Goal: Information Seeking & Learning: Learn about a topic

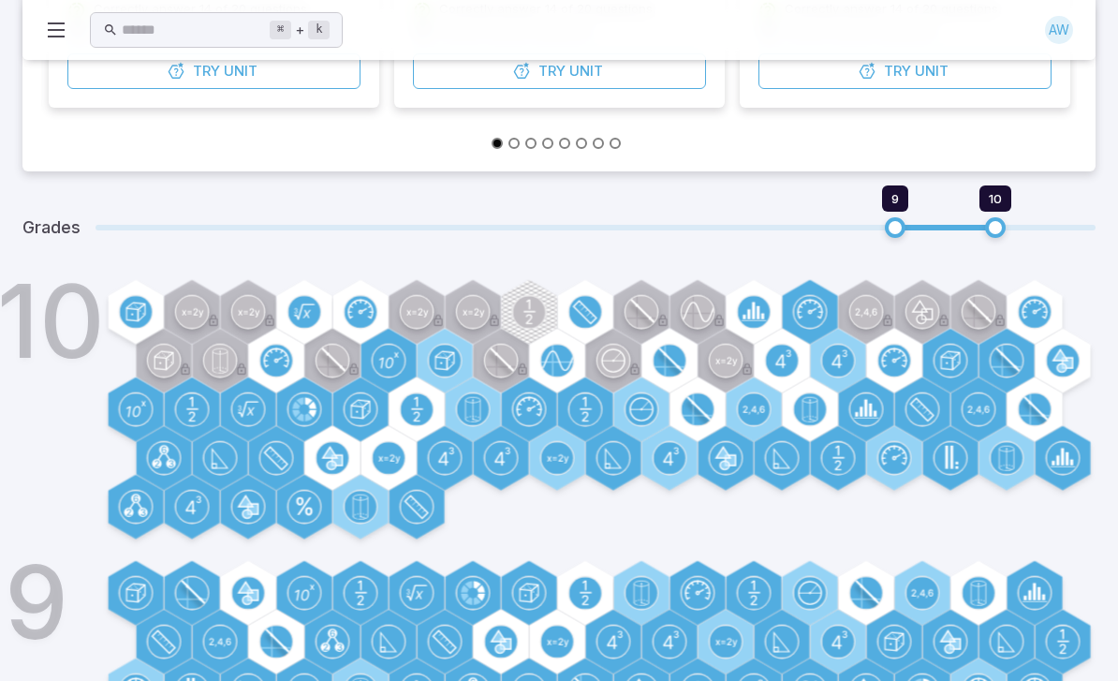
scroll to position [502, 0]
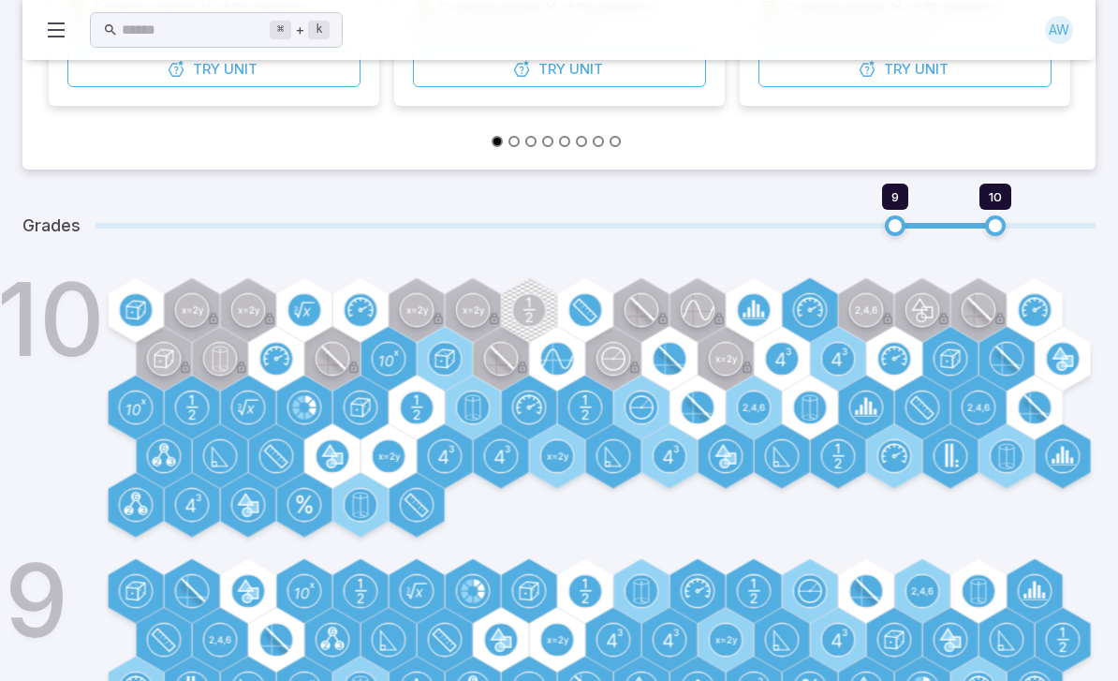
click at [847, 202] on div "Grades 9 10" at bounding box center [558, 226] width 1073 height 67
type input "*"
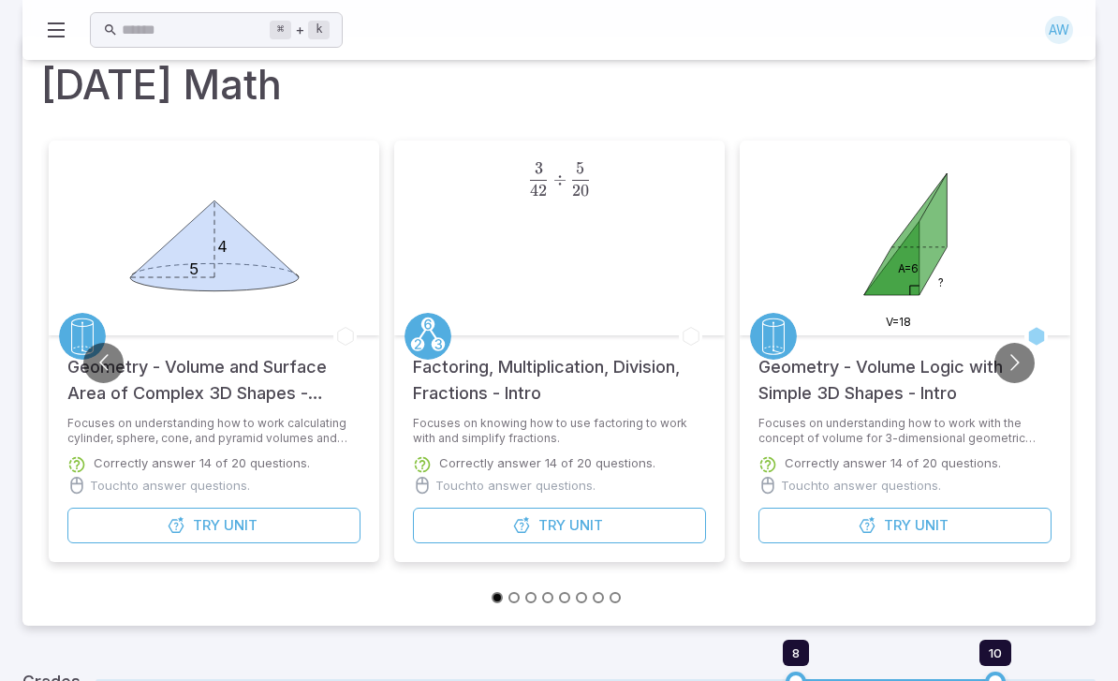
scroll to position [41, 0]
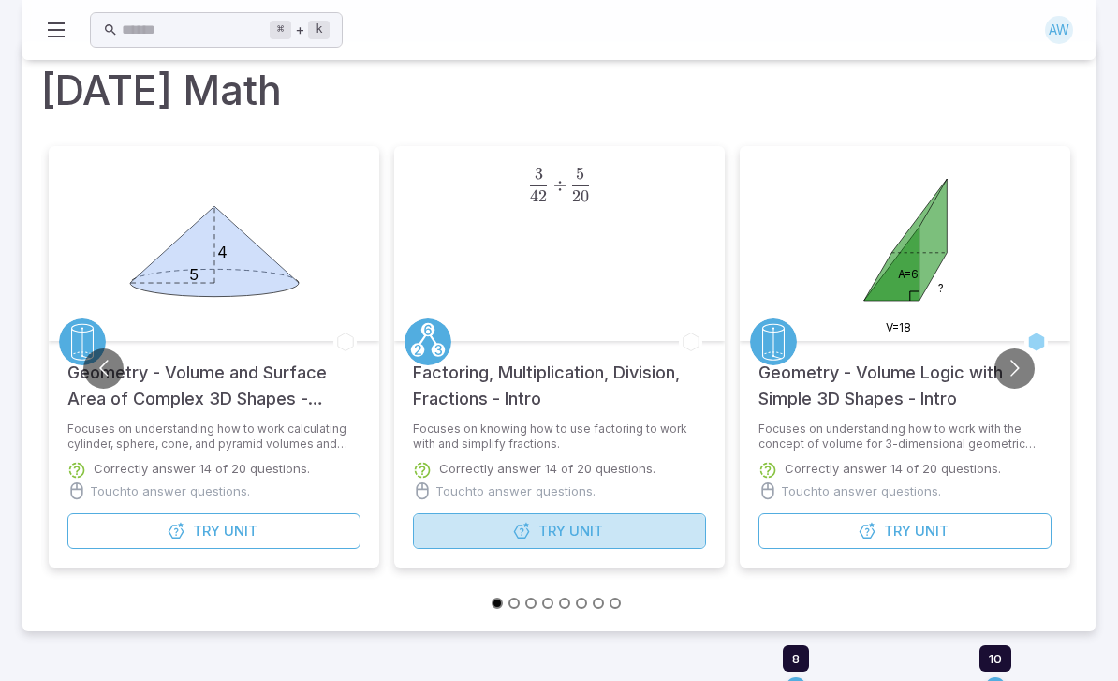
click at [449, 535] on button "Try Unit" at bounding box center [559, 531] width 293 height 36
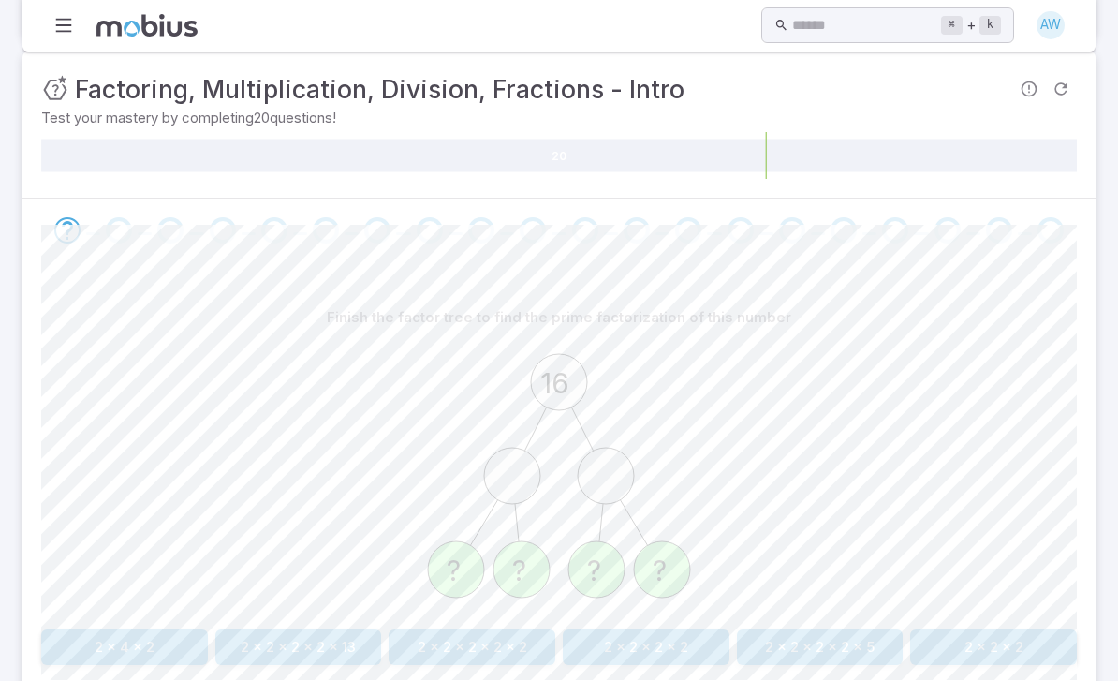
scroll to position [292, 0]
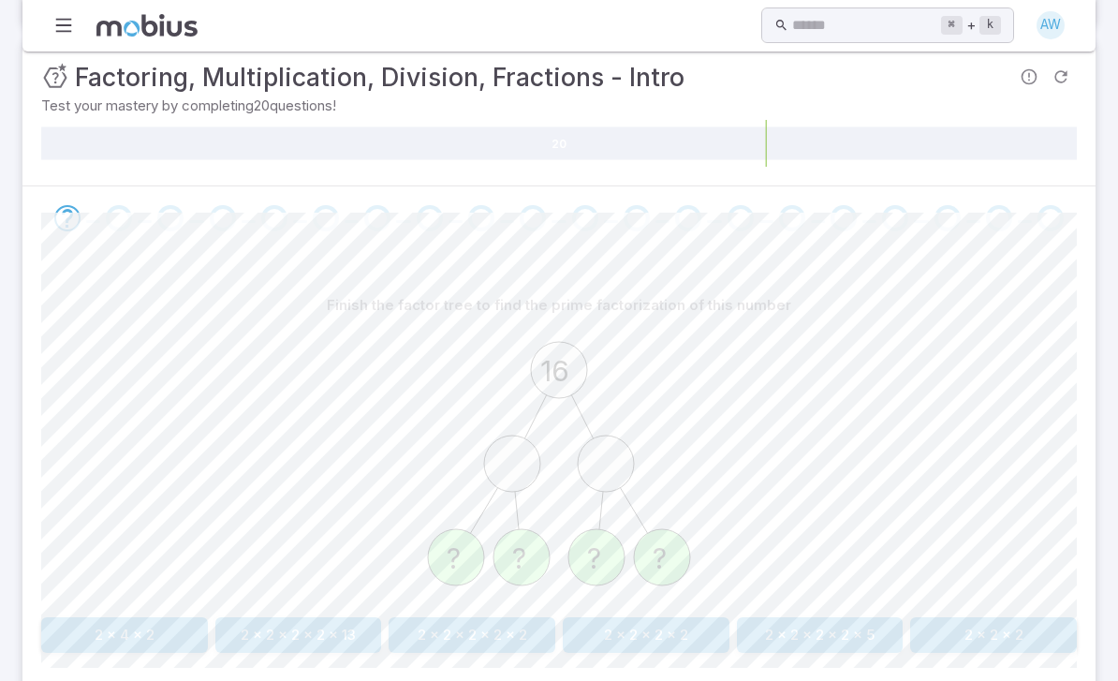
click at [636, 618] on button "2 x 2 x 2 x 2" at bounding box center [646, 636] width 167 height 36
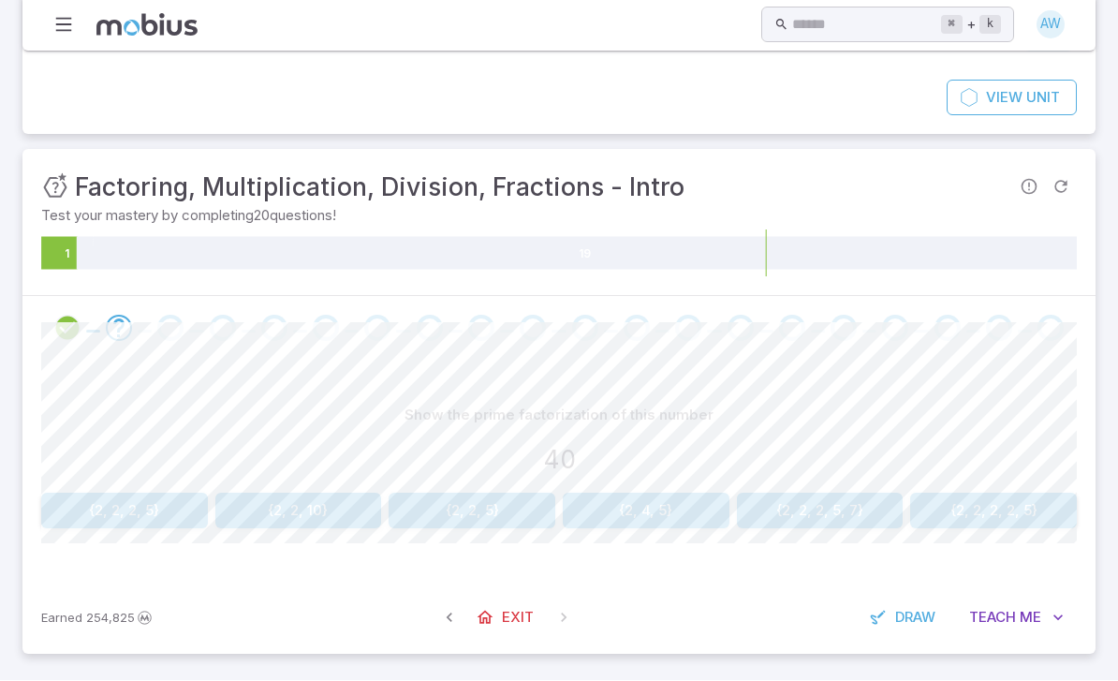
scroll to position [57, 0]
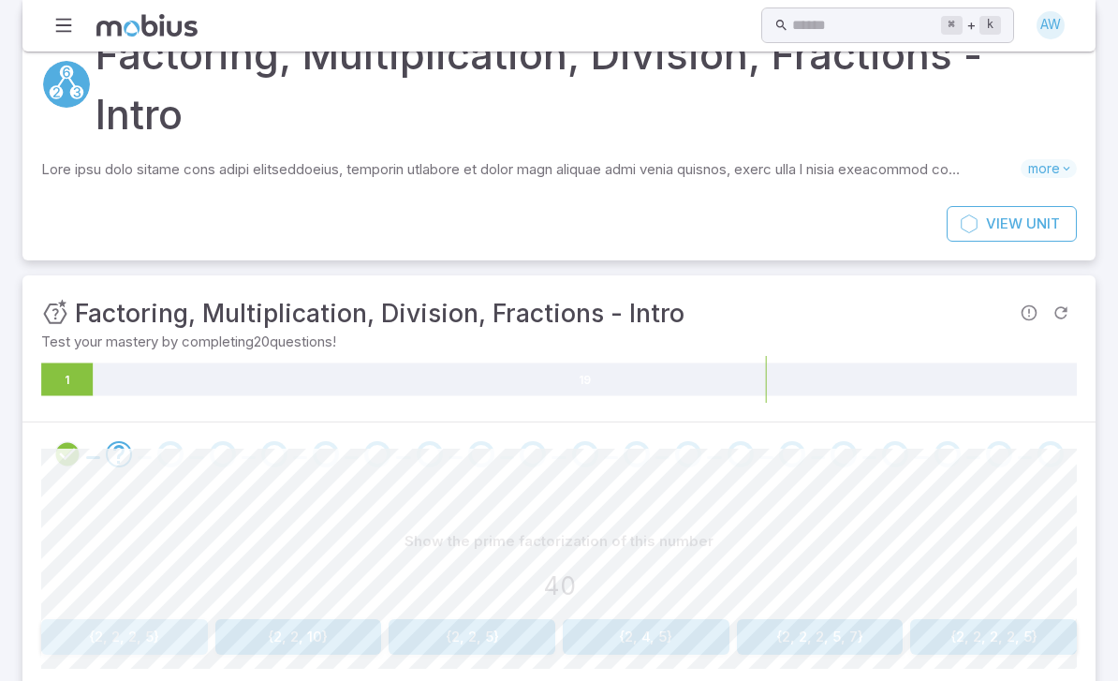
click at [89, 619] on button "{2, 2, 2, 5}" at bounding box center [124, 637] width 167 height 36
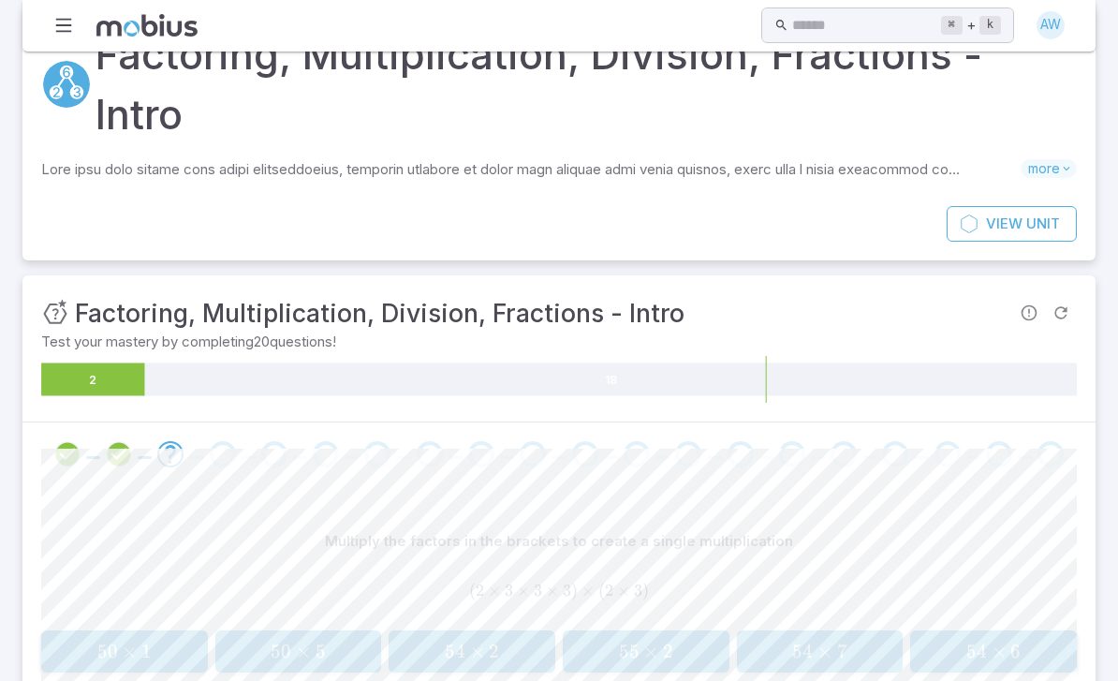
scroll to position [0, 0]
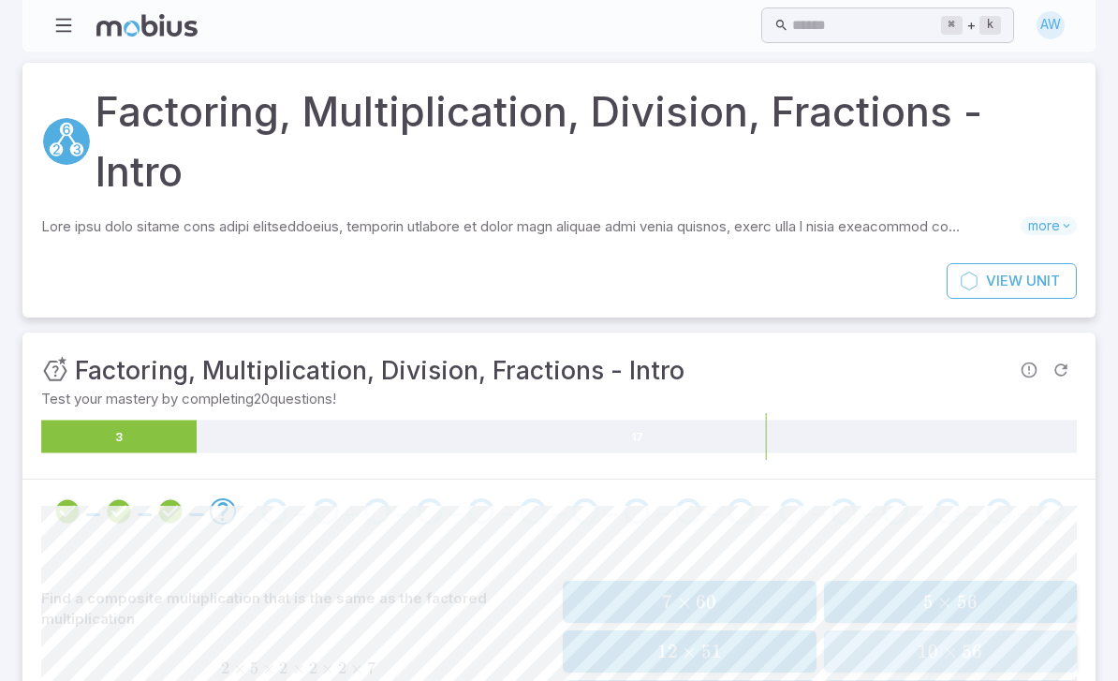
click at [886, 638] on div "10 × 56 10 \times 56 10 × 56" at bounding box center [951, 651] width 242 height 27
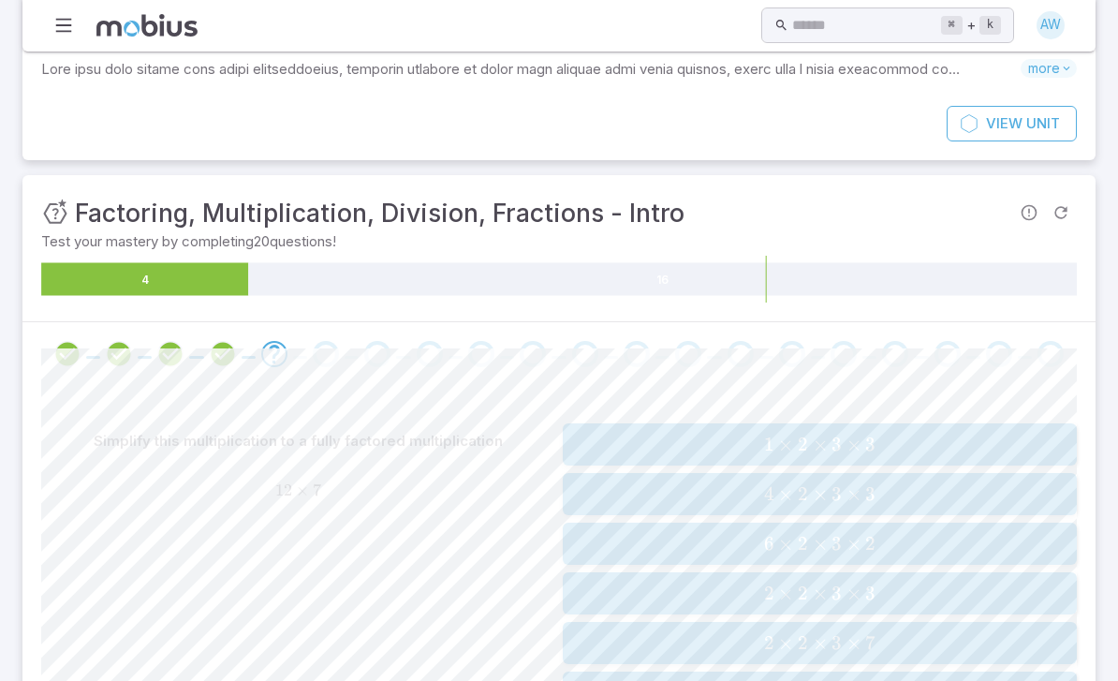
scroll to position [216, 0]
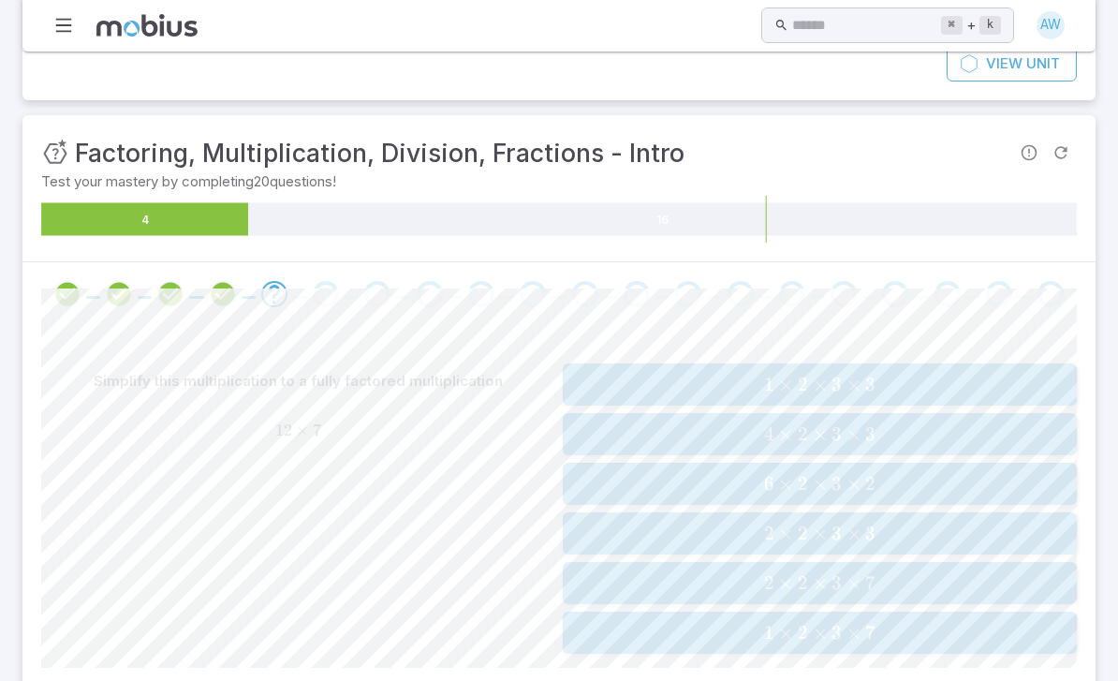
click at [686, 570] on div "2 × 2 × 3 × 7 2 \times 2 \times 3 \times 7 2 × 2 × 3 × 7" at bounding box center [819, 583] width 502 height 27
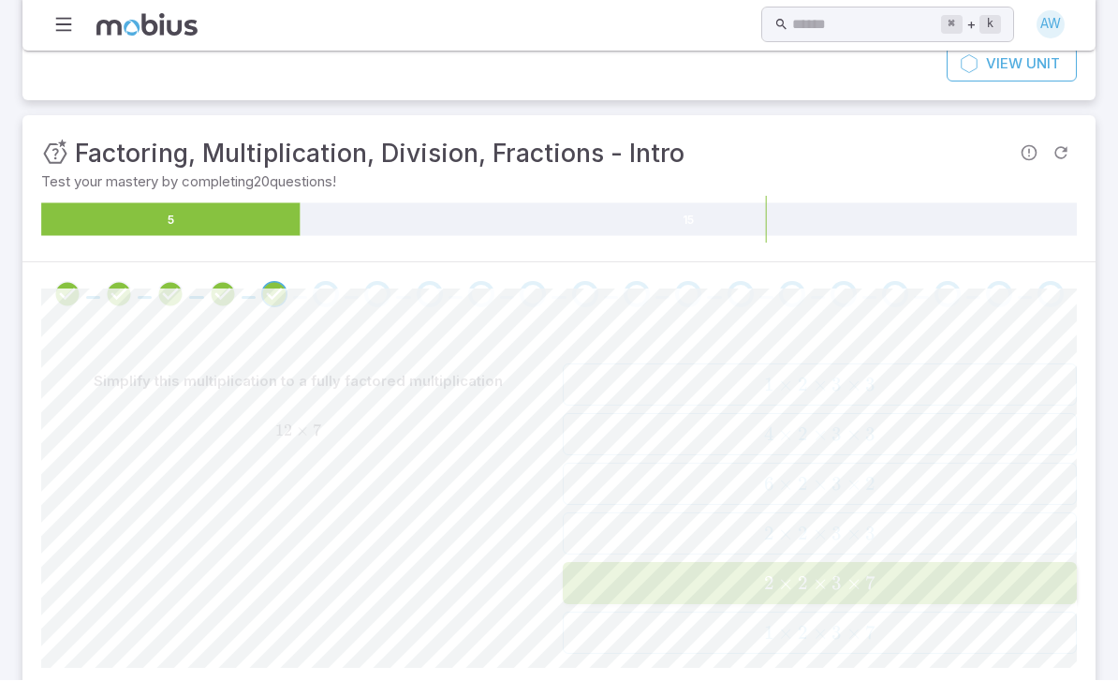
scroll to position [217, 0]
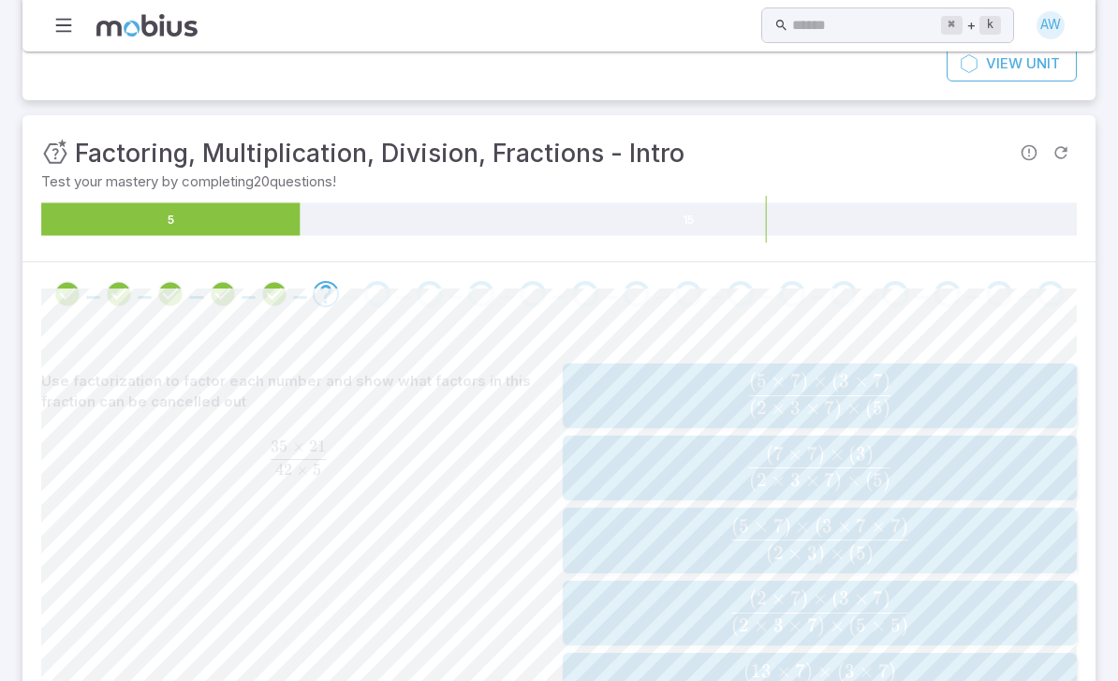
click at [642, 373] on span "( 2 × 3 × 7 ) × ( 5 ) ( 5 × 7 ) × ( 3 × 7 ) ​" at bounding box center [819, 396] width 502 height 47
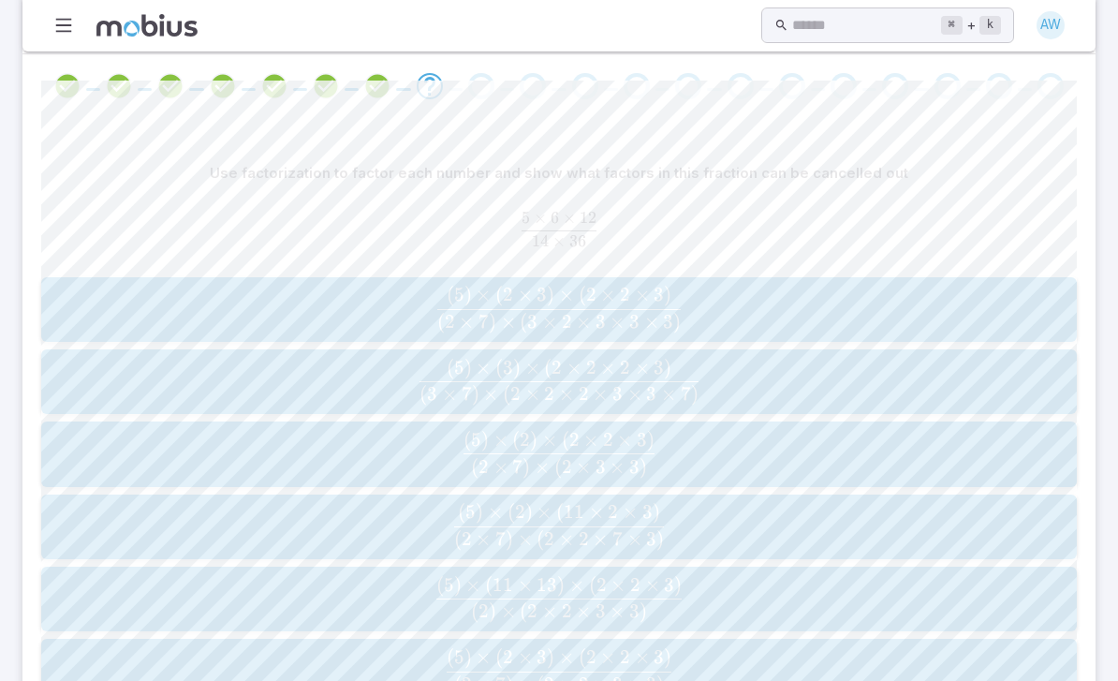
scroll to position [425, 0]
click at [167, 648] on span "( 2 × 7 ) × ( 2 × 2 × 3 × 3 ) ( 5 ) × ( 2 × 3 ) × ( 2 × 2 × 3 ) ​" at bounding box center [559, 671] width 1024 height 47
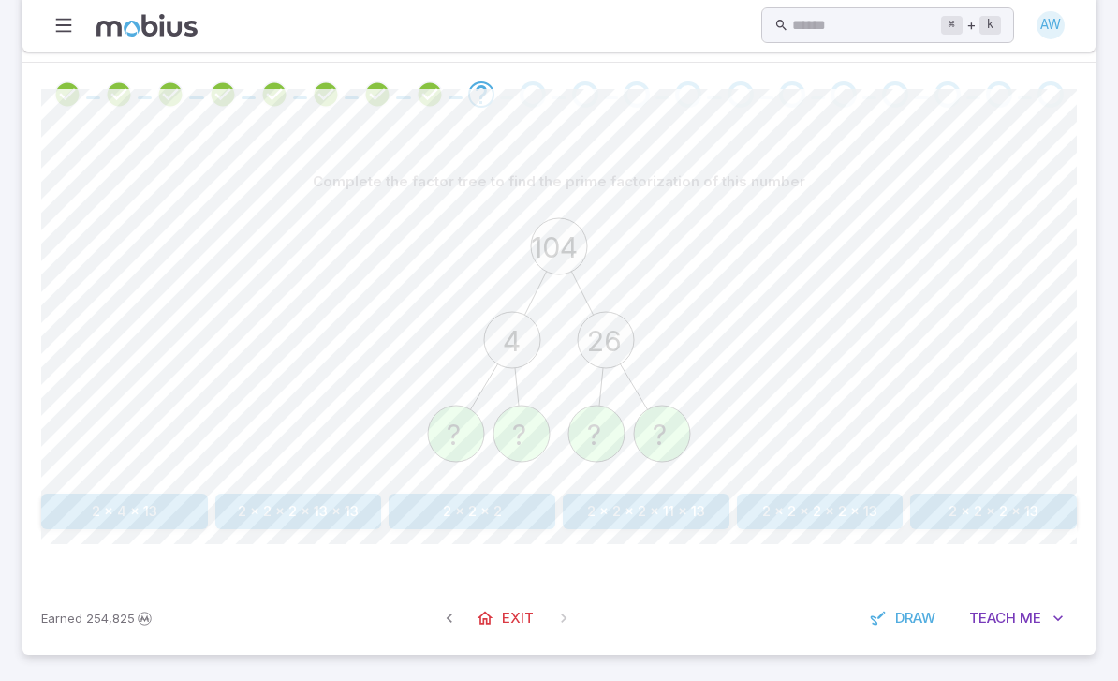
scroll to position [292, 0]
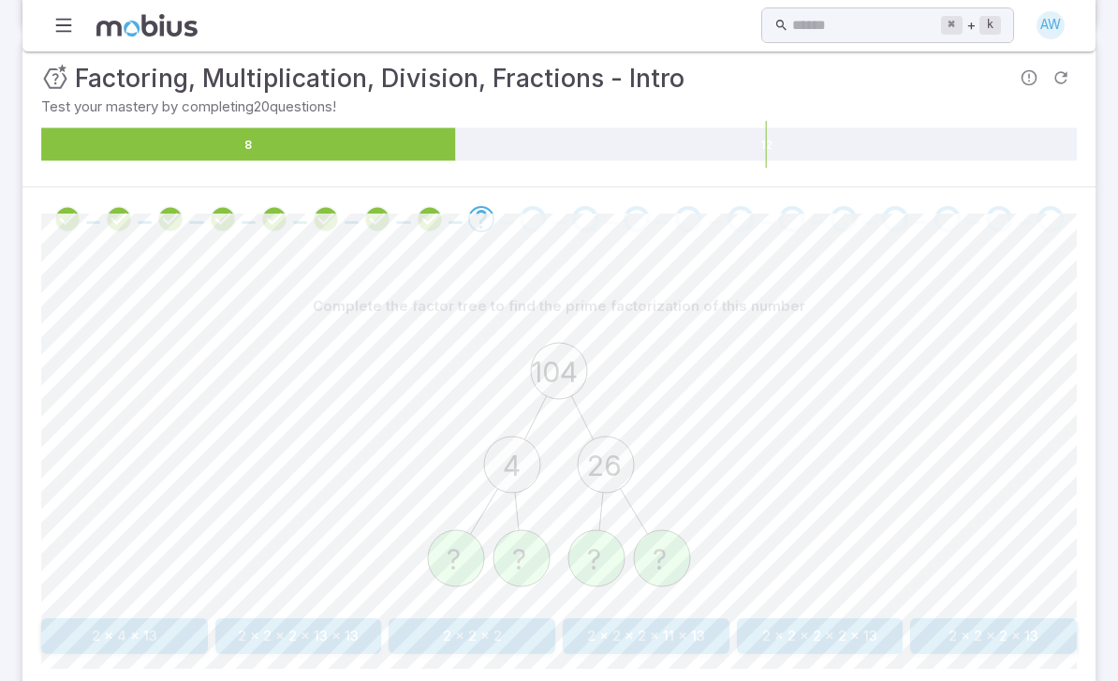
click at [998, 618] on button "2 x 2 x 2 x 13" at bounding box center [993, 636] width 167 height 36
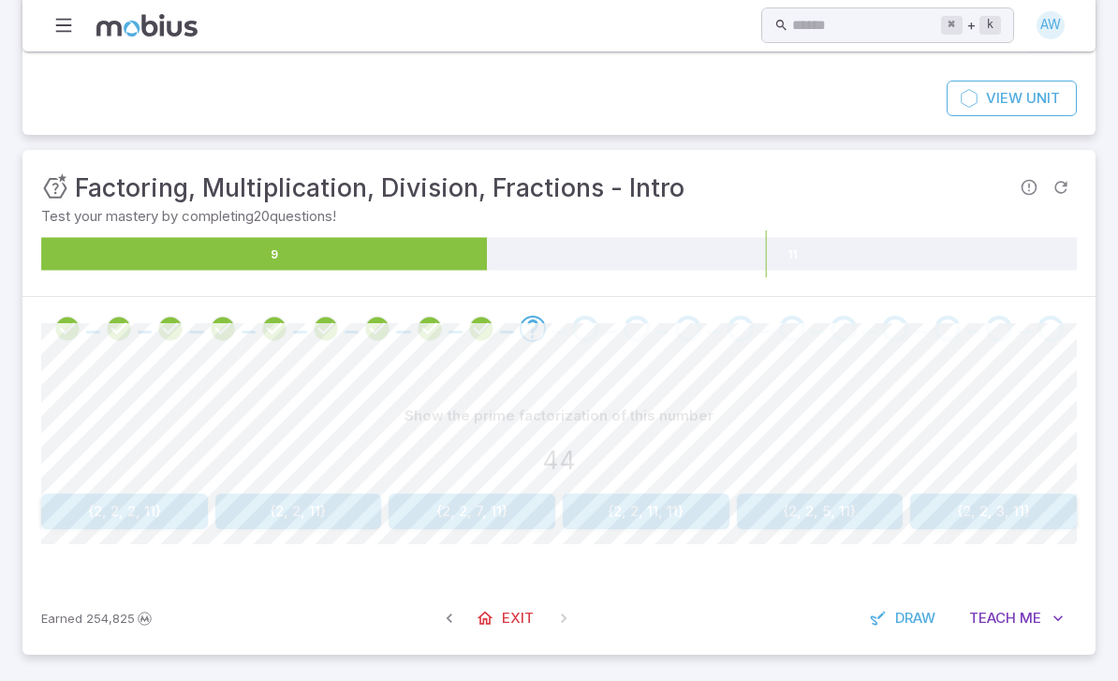
scroll to position [57, 0]
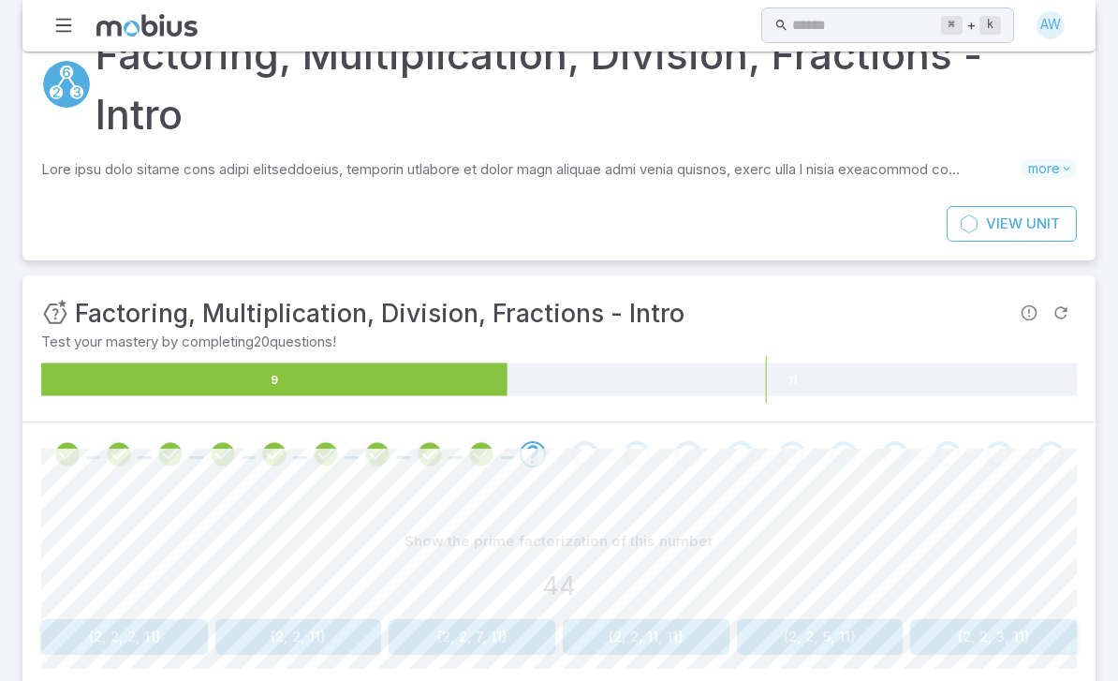
click at [312, 619] on button "{2, 2, 11}" at bounding box center [298, 637] width 167 height 36
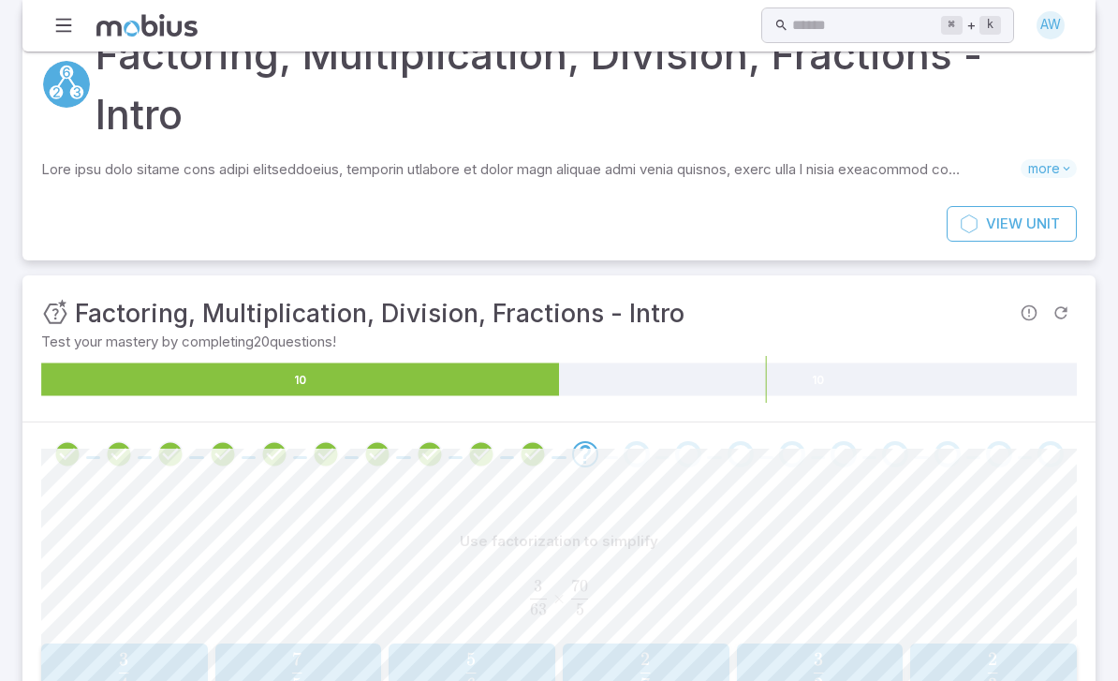
click at [10, 567] on section "Factoring, Multiplication, Division, Fractions - Intro Skills you will learn in…" at bounding box center [559, 423] width 1118 height 859
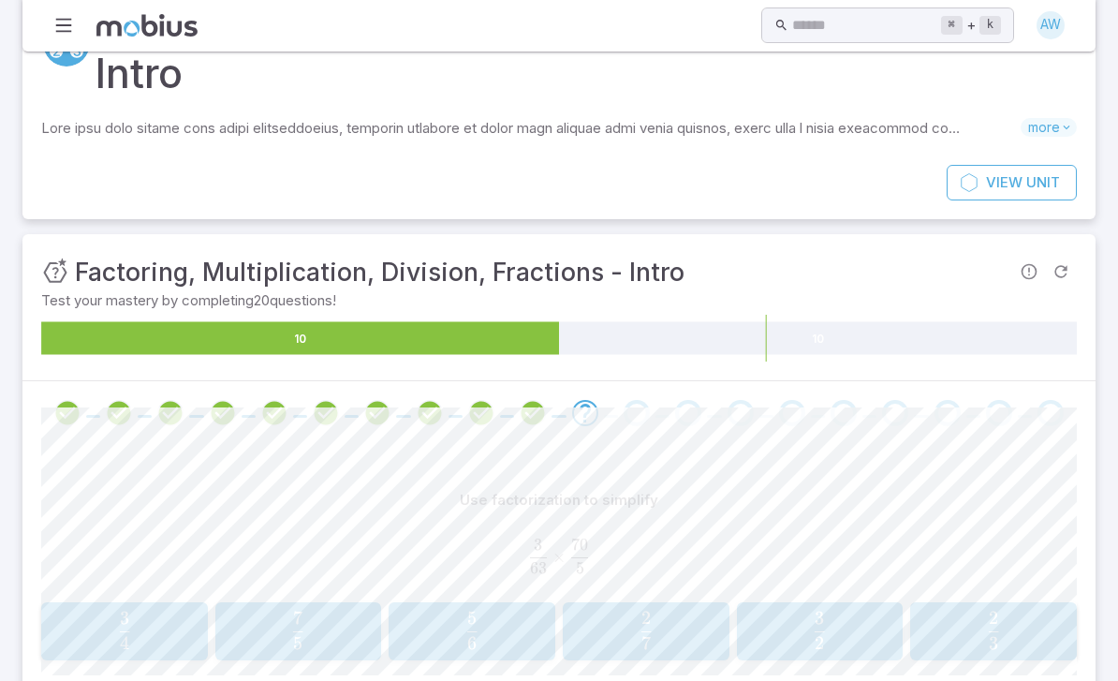
scroll to position [98, 0]
click at [989, 637] on span "button" at bounding box center [994, 643] width 10 height 13
click at [854, 612] on span "5 7 ​" at bounding box center [817, 630] width 145 height 37
click at [850, 482] on div "Use factorization to simplify" at bounding box center [559, 500] width 1036 height 36
click at [1060, 613] on span "2 7 ​" at bounding box center [993, 631] width 143 height 37
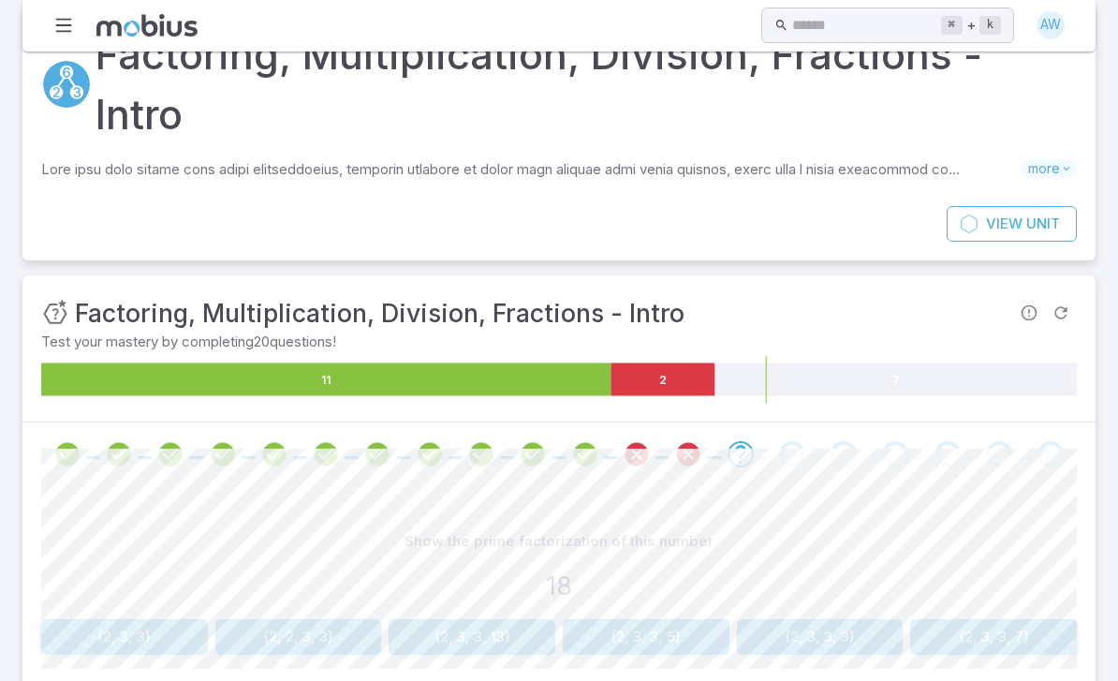
scroll to position [0, 0]
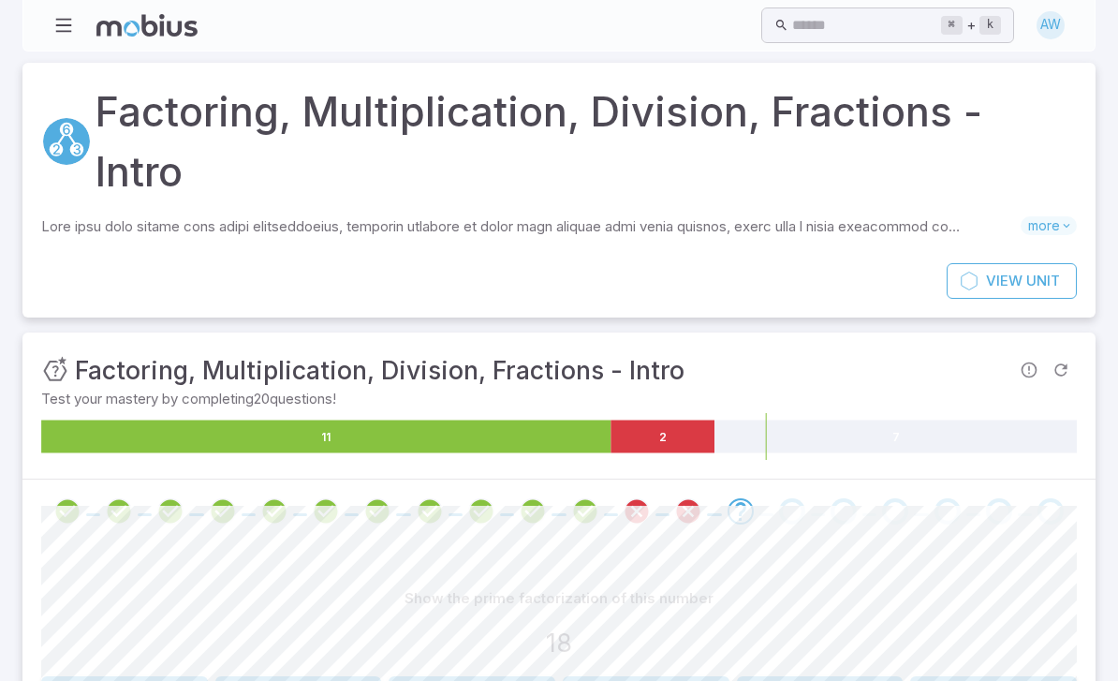
click at [134, 676] on button "{2, 3, 3}" at bounding box center [124, 694] width 167 height 36
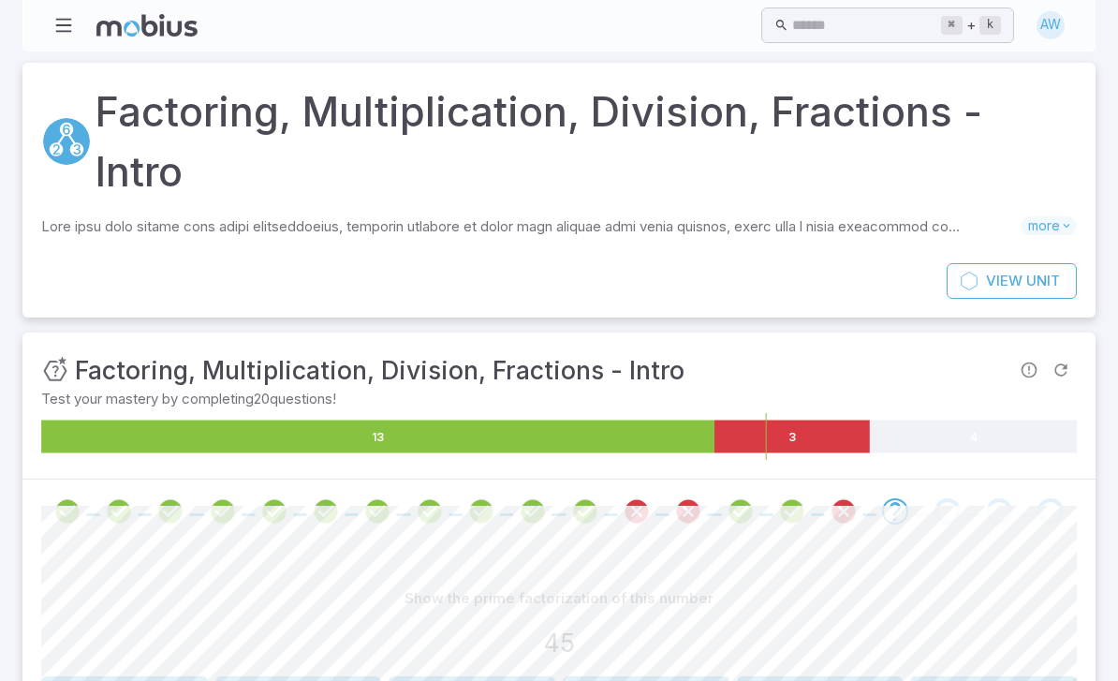
click at [443, 676] on button "{3, 3, 5}" at bounding box center [472, 694] width 167 height 36
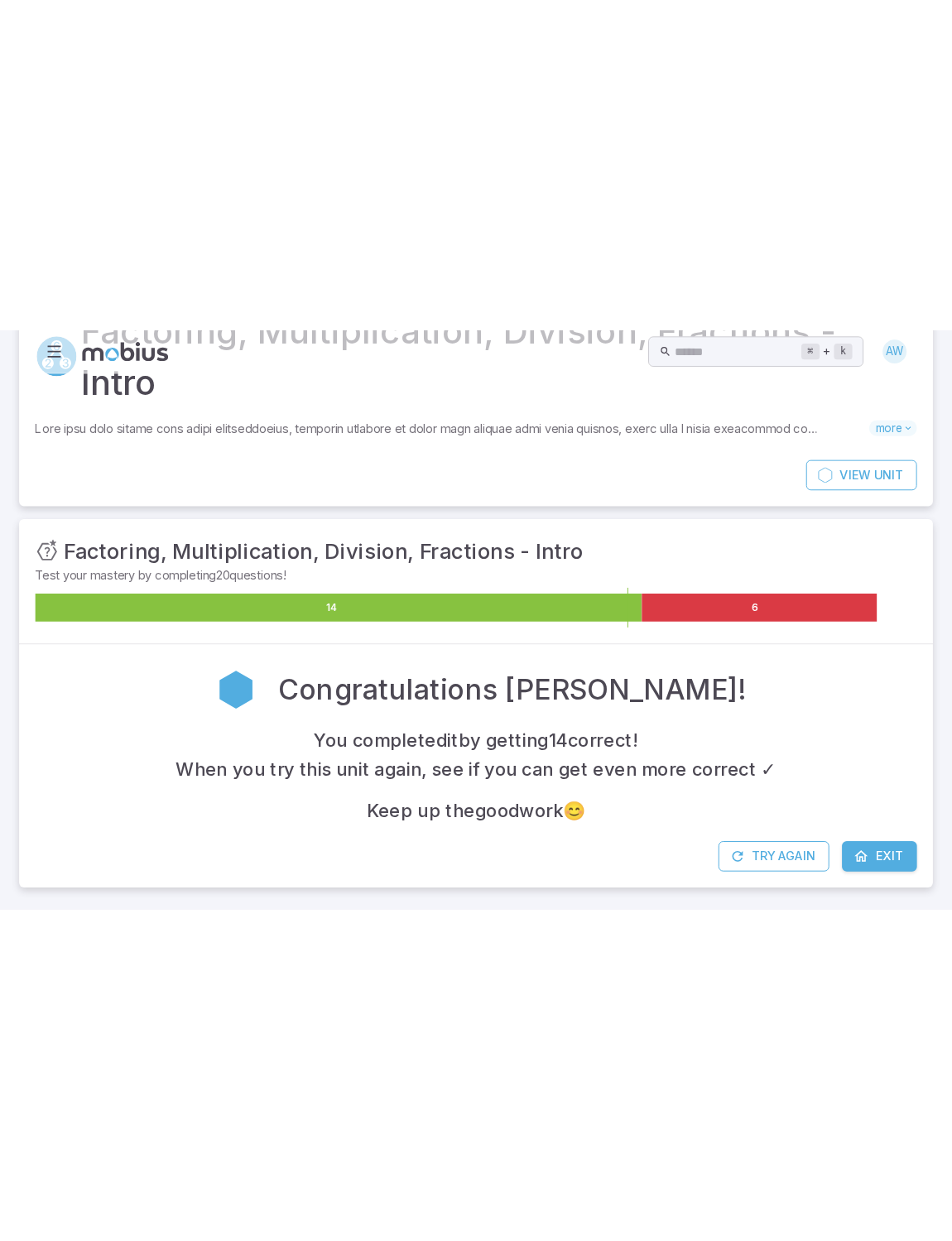
scroll to position [0, 0]
